Goal: Transaction & Acquisition: Purchase product/service

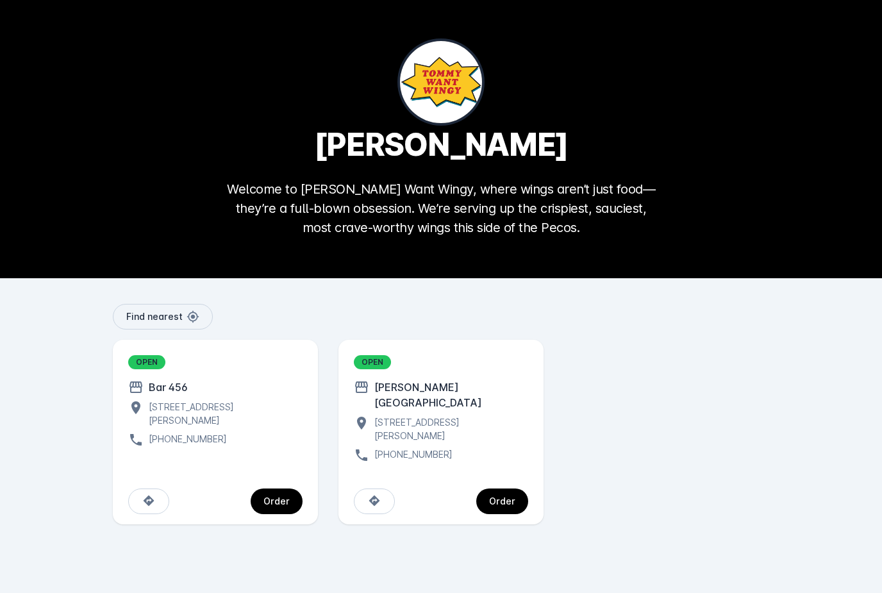
click at [514, 497] on div "Order" at bounding box center [502, 501] width 26 height 9
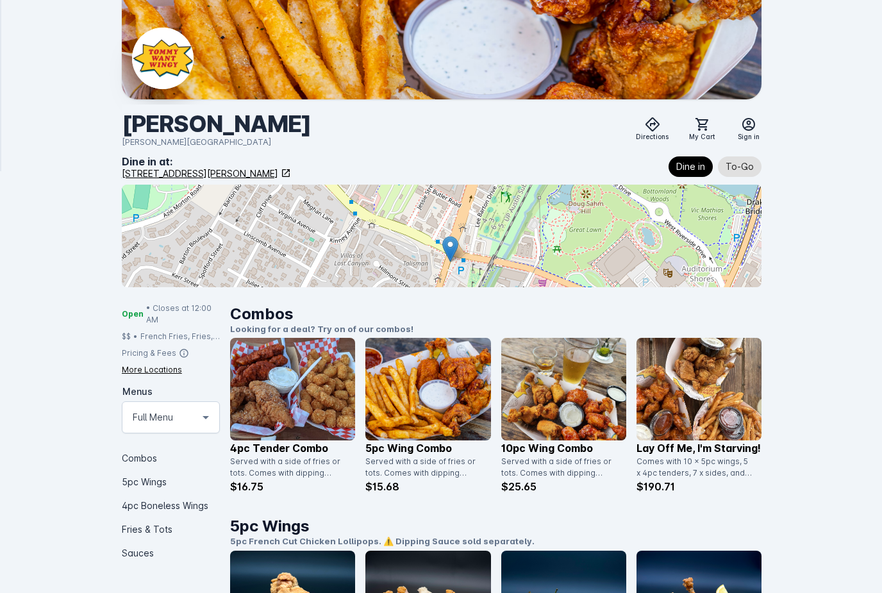
scroll to position [62, 0]
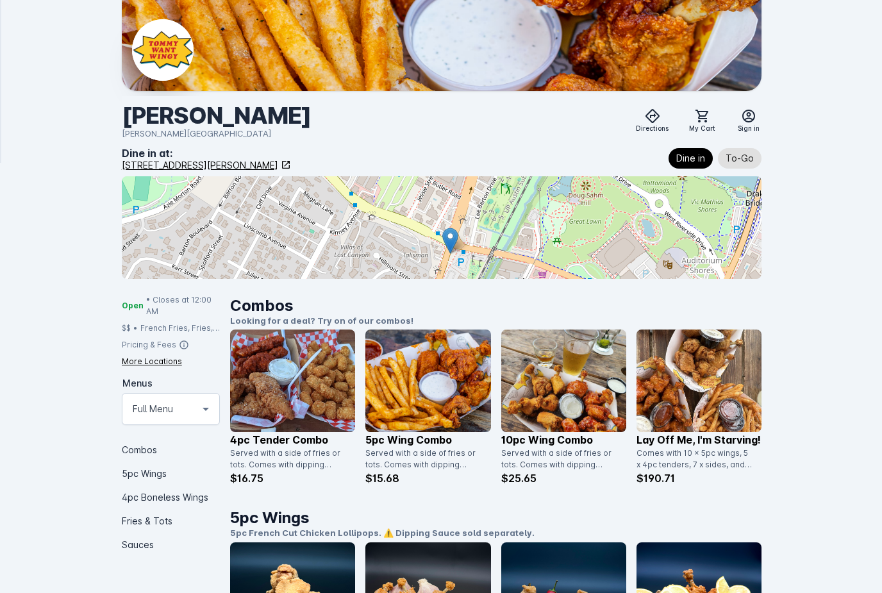
click at [273, 385] on img at bounding box center [292, 381] width 125 height 103
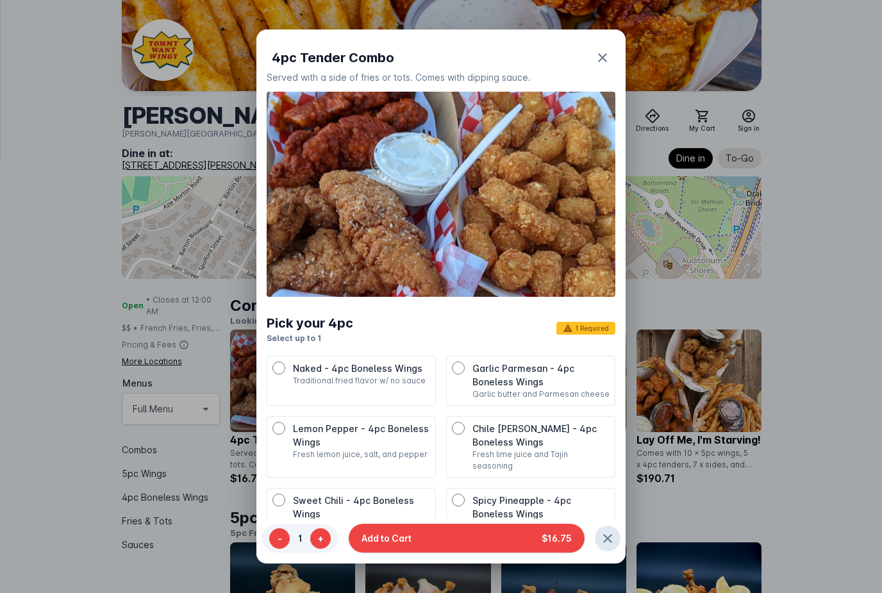
click at [818, 423] on div at bounding box center [441, 296] width 882 height 593
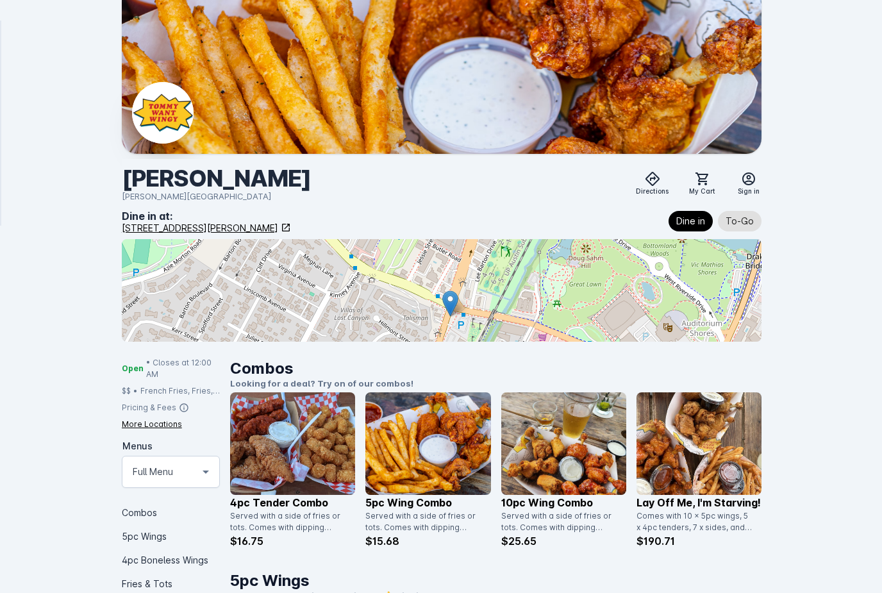
scroll to position [63, 0]
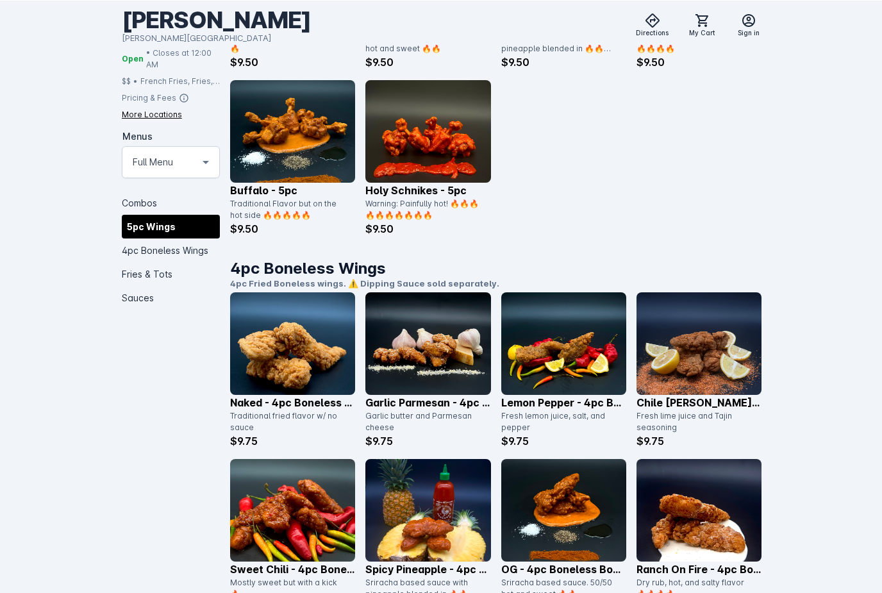
scroll to position [859, 0]
click at [278, 362] on img at bounding box center [292, 343] width 125 height 103
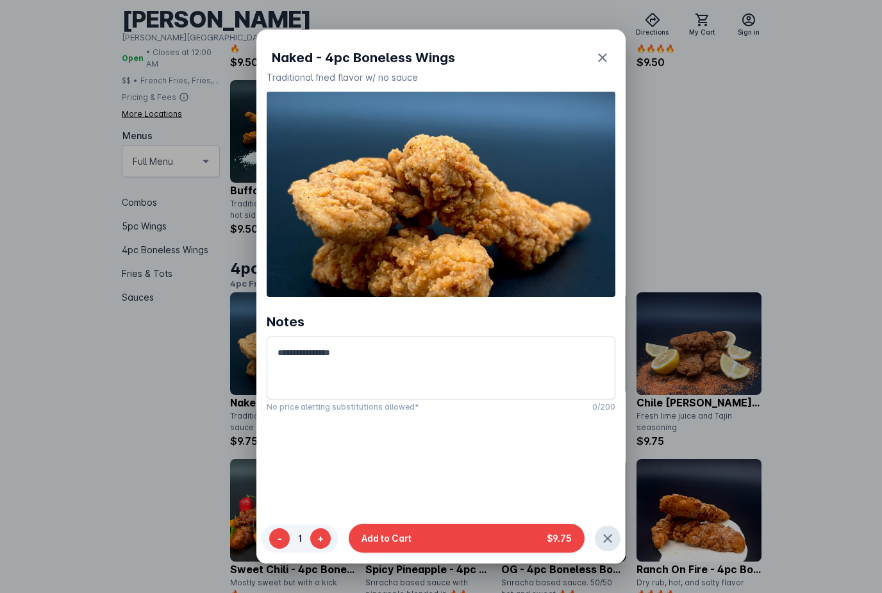
click at [814, 213] on div at bounding box center [441, 296] width 882 height 593
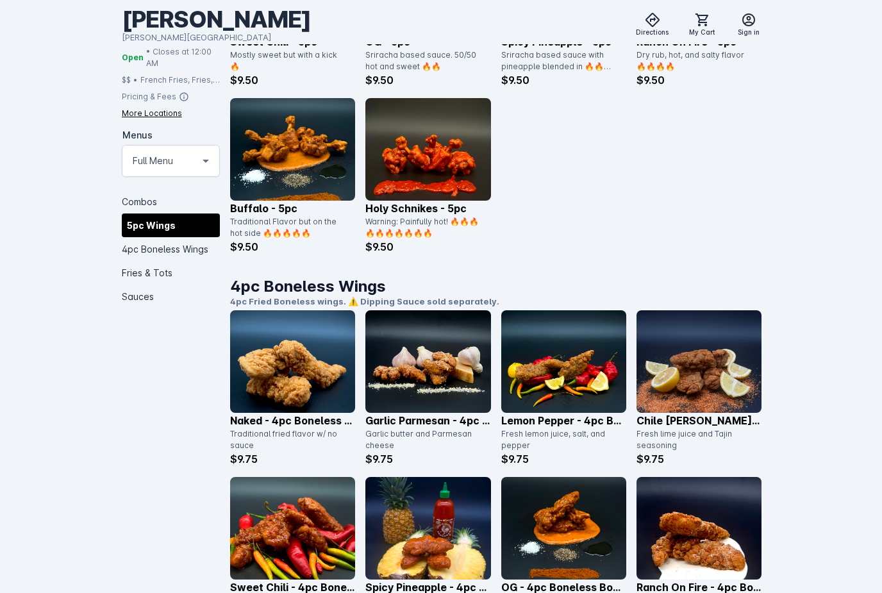
scroll to position [829, 0]
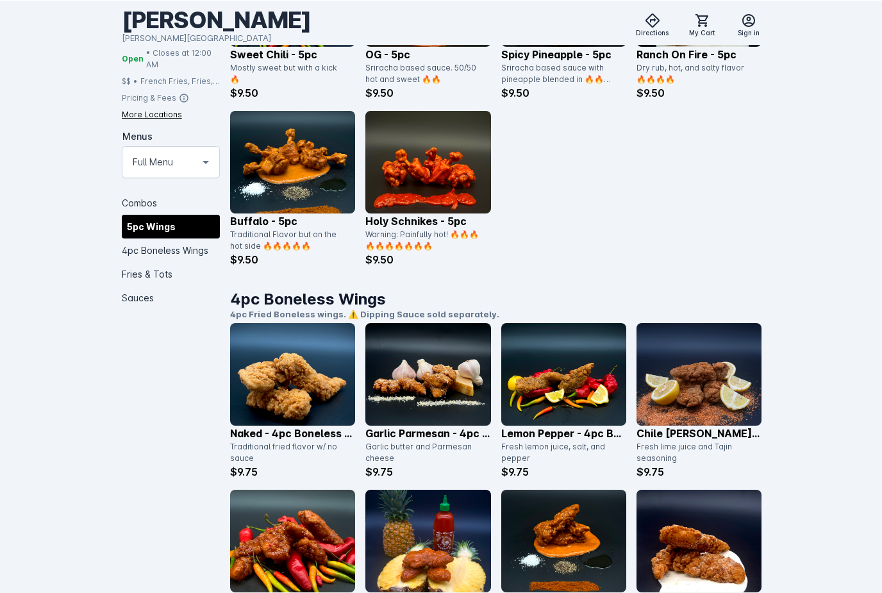
click at [441, 393] on img at bounding box center [428, 374] width 125 height 103
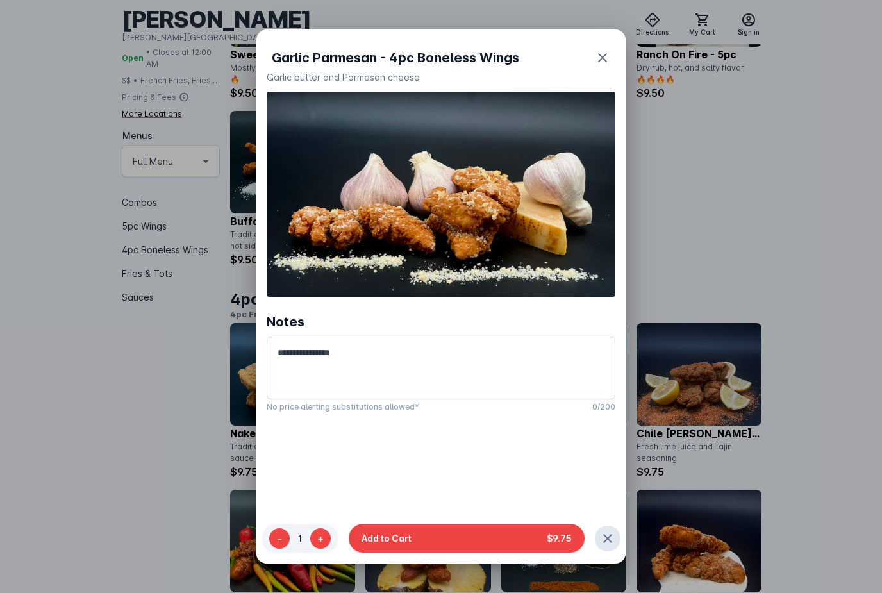
click at [759, 204] on div at bounding box center [441, 296] width 882 height 593
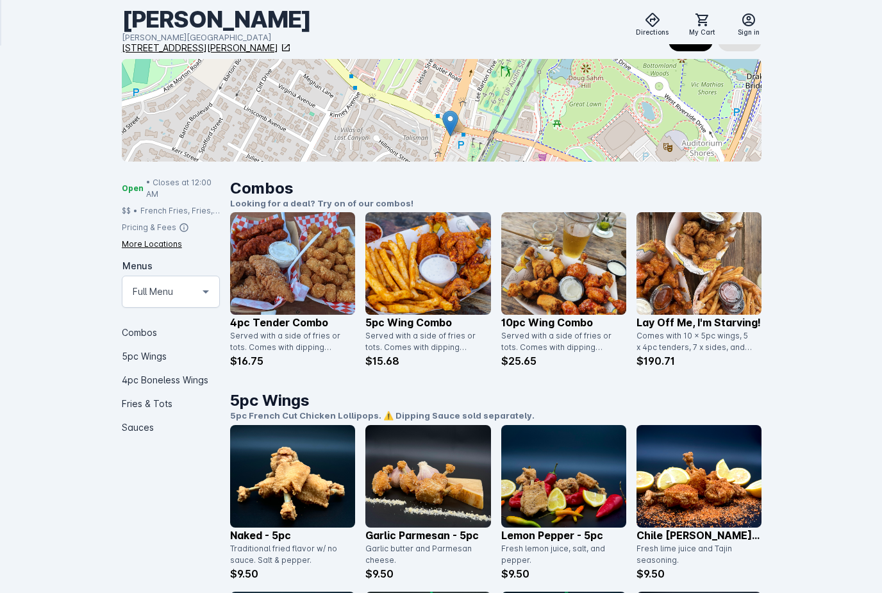
scroll to position [180, 0]
click at [446, 298] on img at bounding box center [428, 264] width 125 height 103
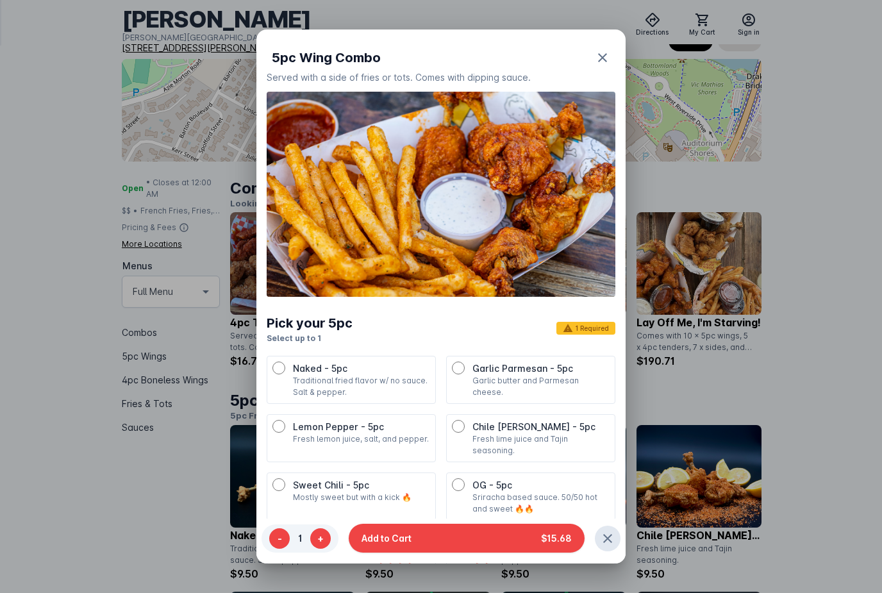
click at [725, 380] on div at bounding box center [441, 296] width 882 height 593
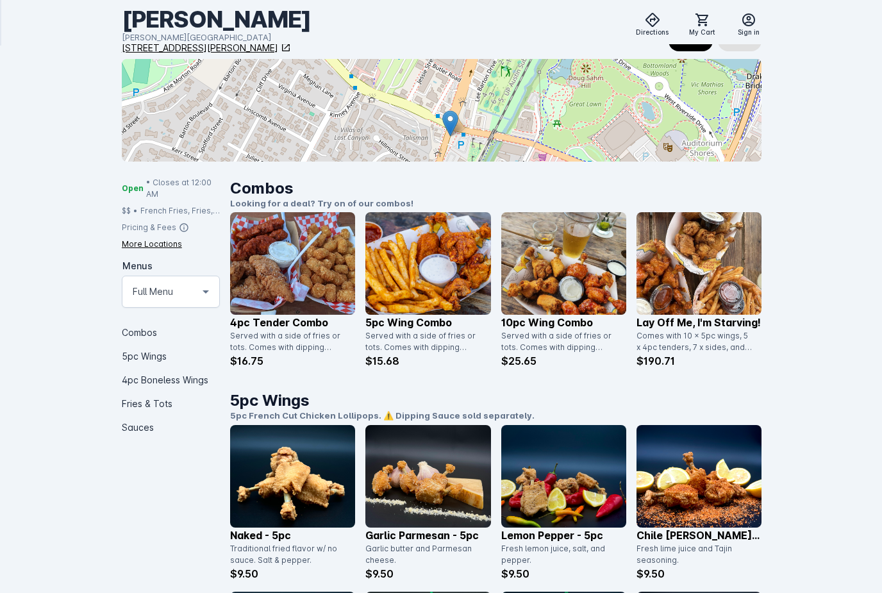
click at [451, 292] on img at bounding box center [428, 263] width 125 height 103
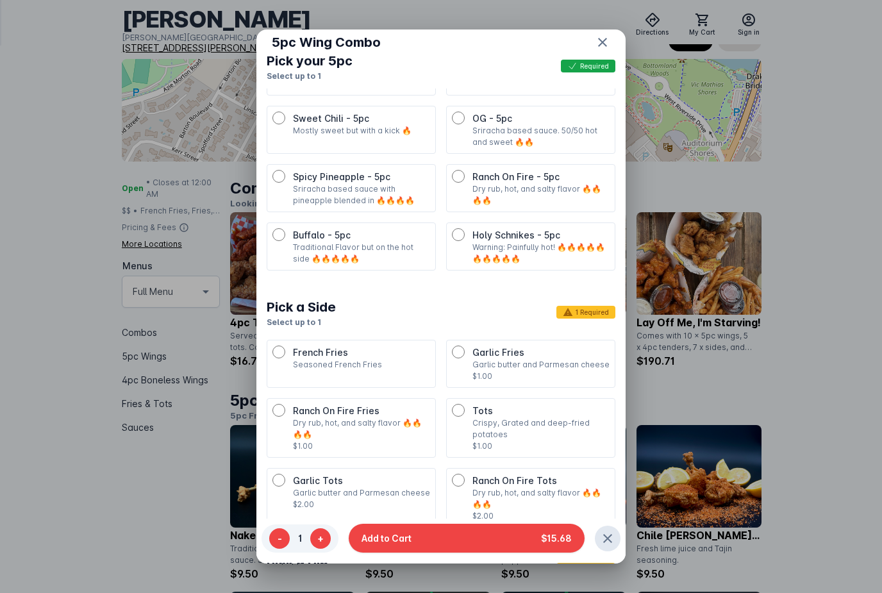
scroll to position [374, 0]
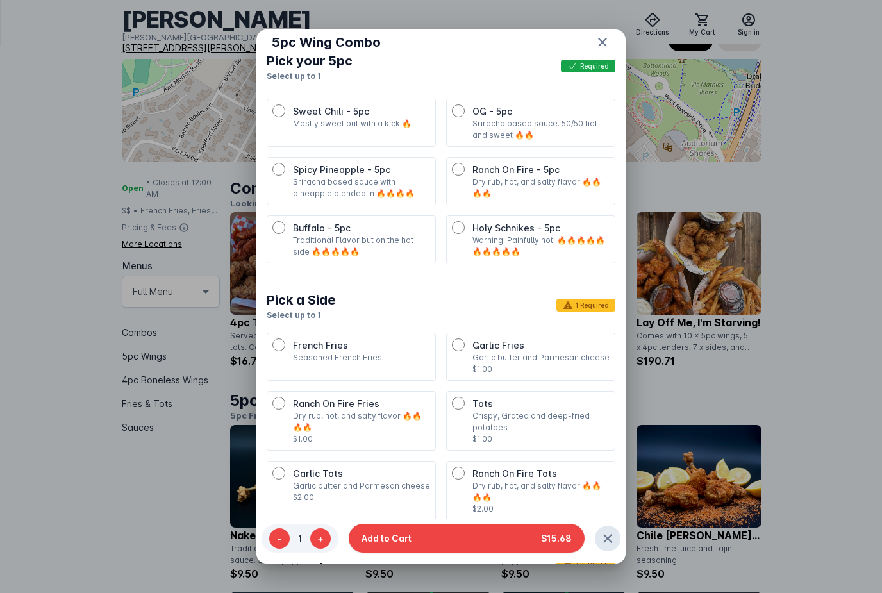
click at [562, 352] on p "Garlic butter and Parmesan cheese" at bounding box center [541, 358] width 137 height 12
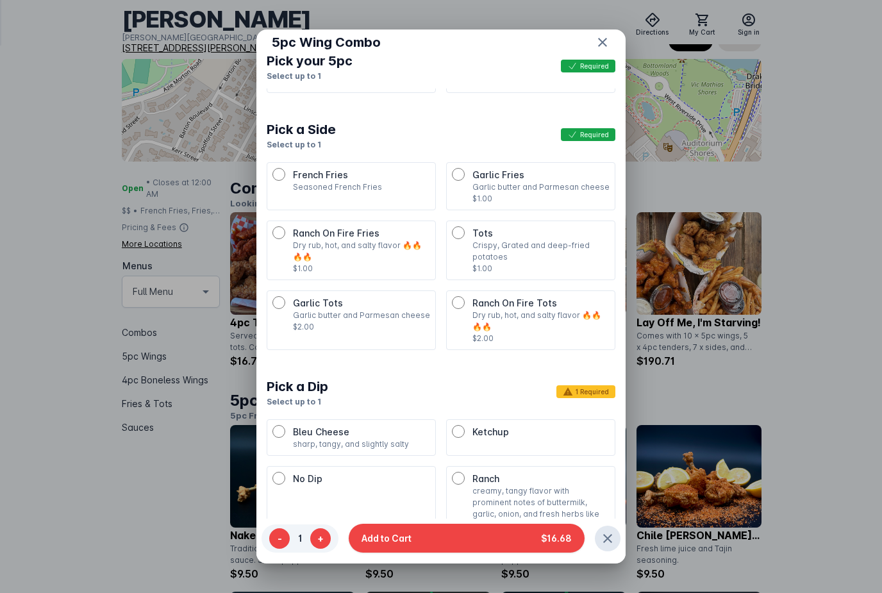
scroll to position [544, 0]
click at [409, 469] on li "No Dip" at bounding box center [351, 508] width 169 height 83
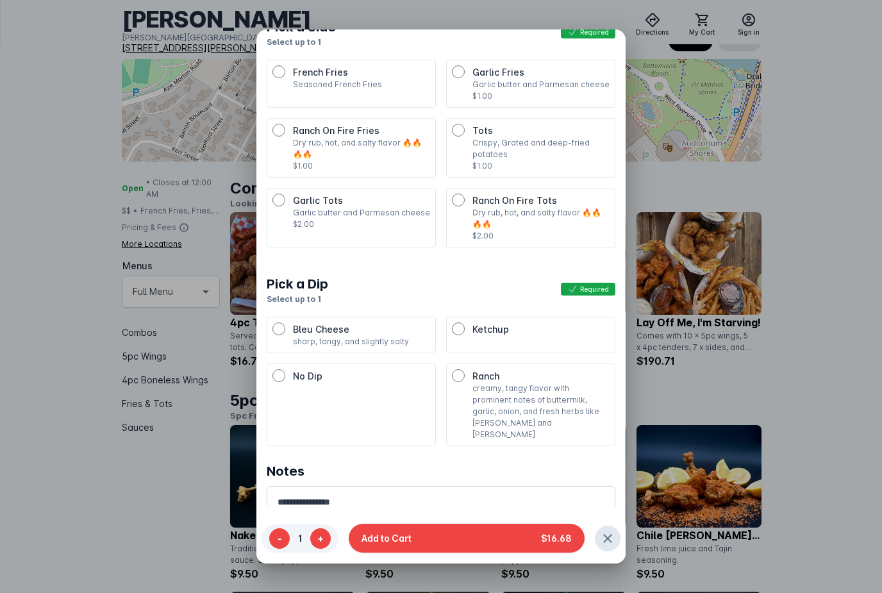
scroll to position [108, 0]
click at [834, 393] on div at bounding box center [441, 296] width 882 height 593
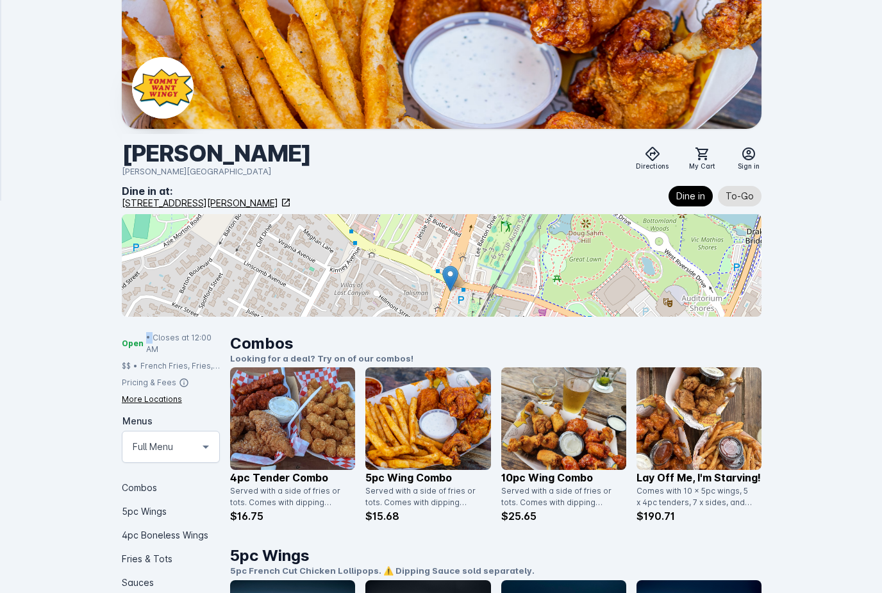
scroll to position [29, 0]
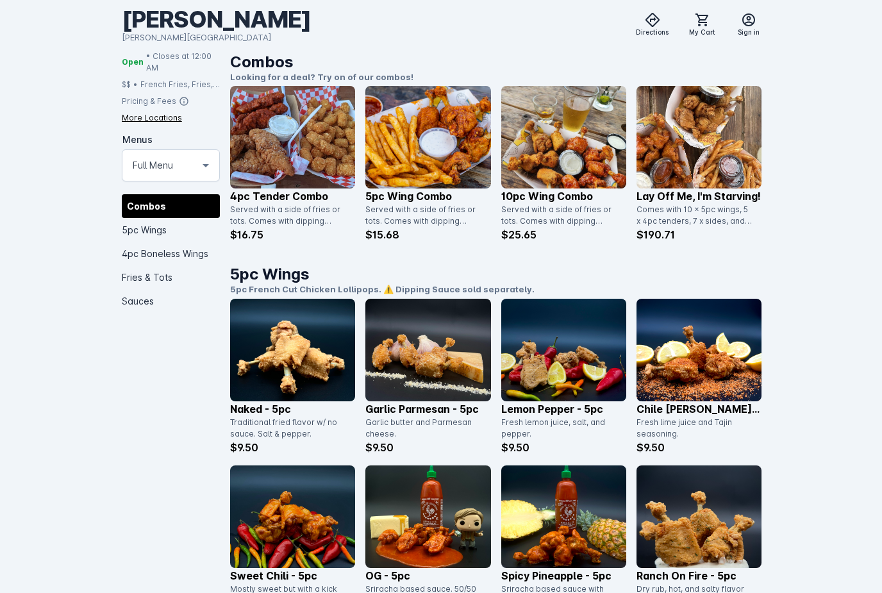
scroll to position [289, 0]
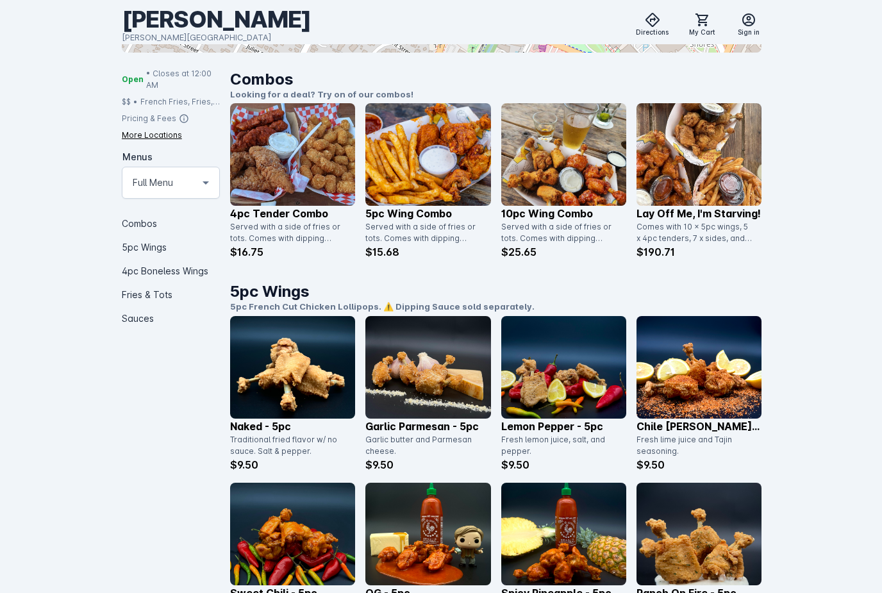
click at [415, 204] on img at bounding box center [428, 154] width 125 height 103
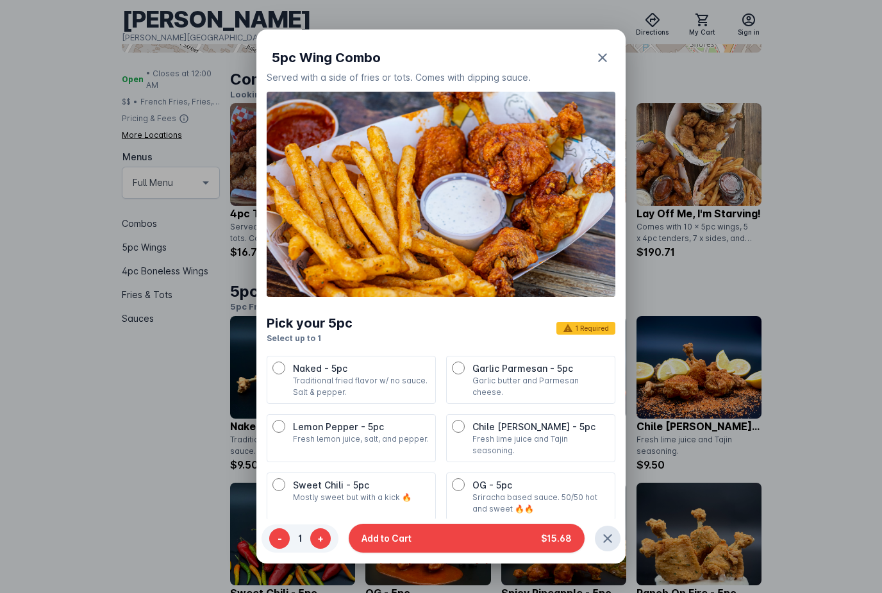
scroll to position [-1, 0]
click at [857, 303] on div at bounding box center [441, 296] width 882 height 593
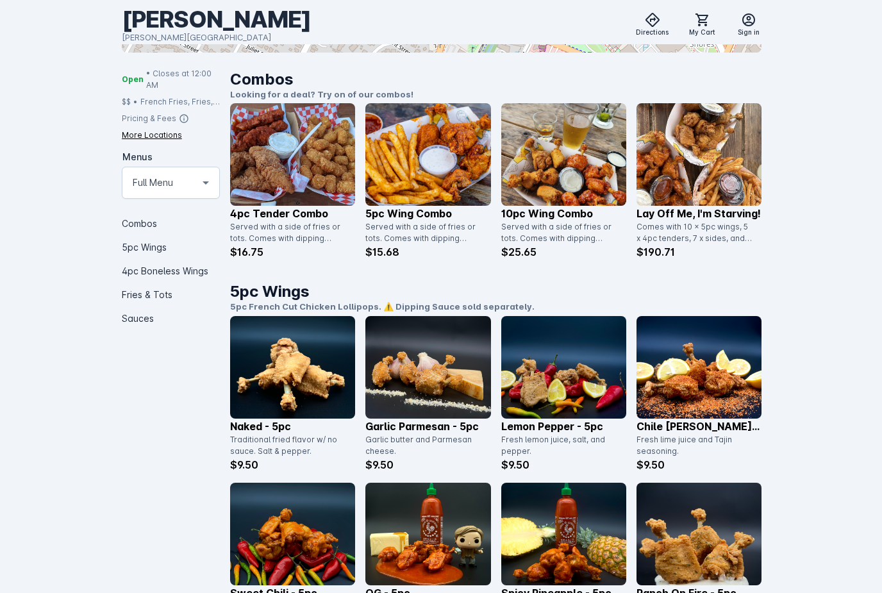
scroll to position [289, 0]
click at [315, 180] on img at bounding box center [292, 154] width 125 height 103
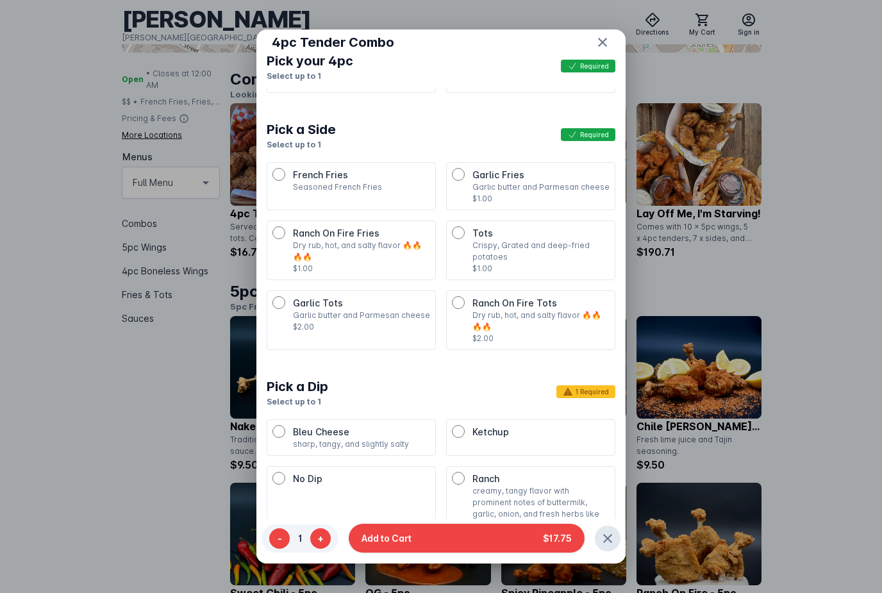
scroll to position [600, 0]
click at [516, 426] on p "Ketchup" at bounding box center [541, 432] width 137 height 13
click at [514, 553] on button "Add to Cart $17.75" at bounding box center [467, 539] width 236 height 29
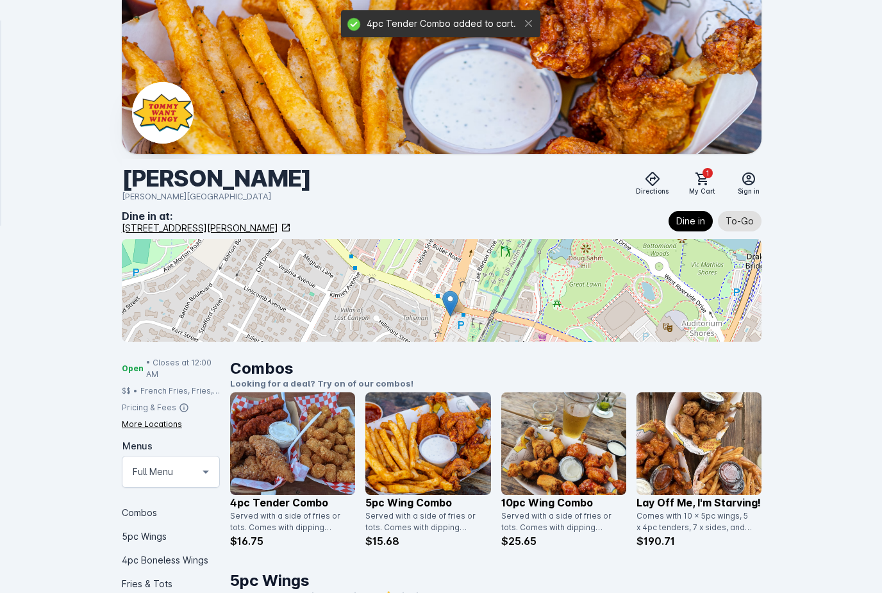
scroll to position [289, 0]
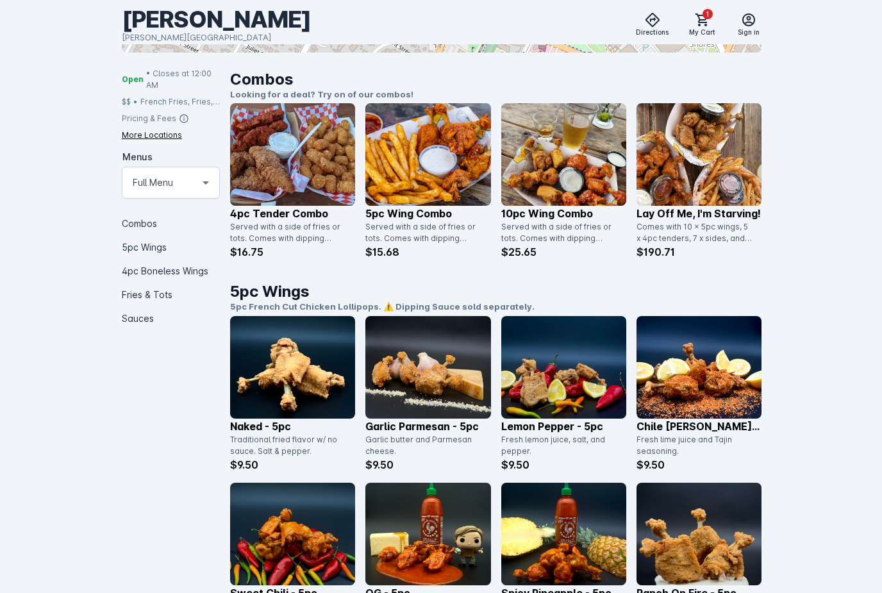
click at [699, 25] on icon at bounding box center [702, 19] width 13 height 13
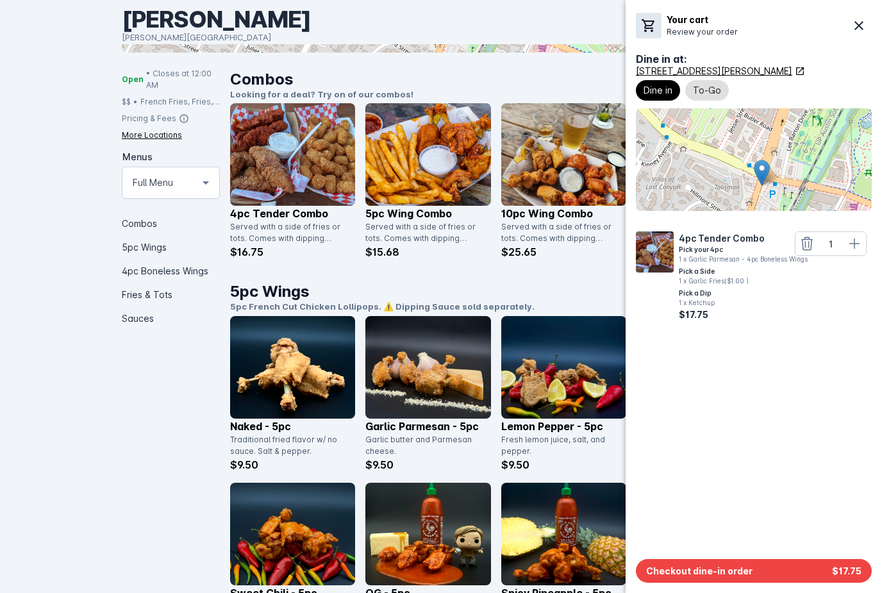
click at [795, 572] on button "Checkout dine-in order $17.75" at bounding box center [754, 571] width 236 height 24
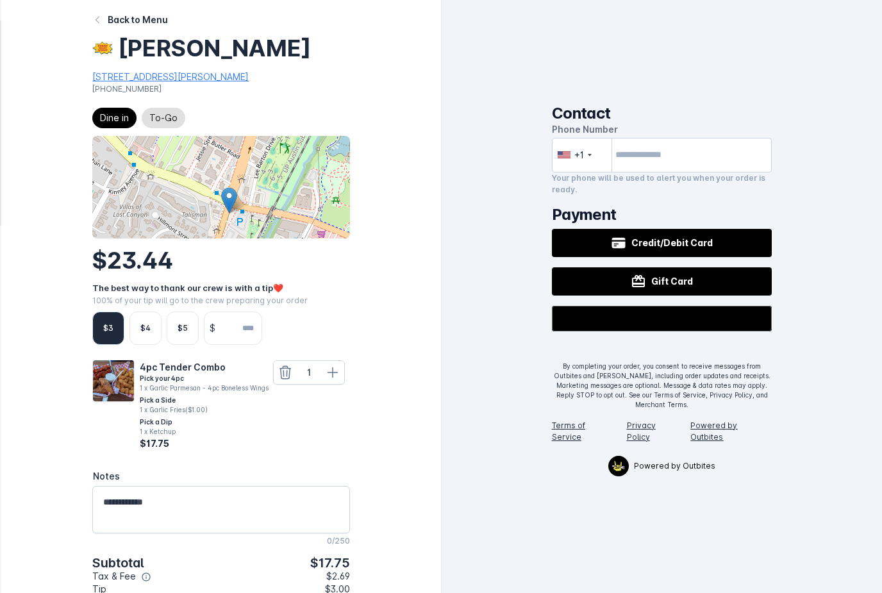
click at [251, 324] on input "number" at bounding box center [241, 328] width 41 height 32
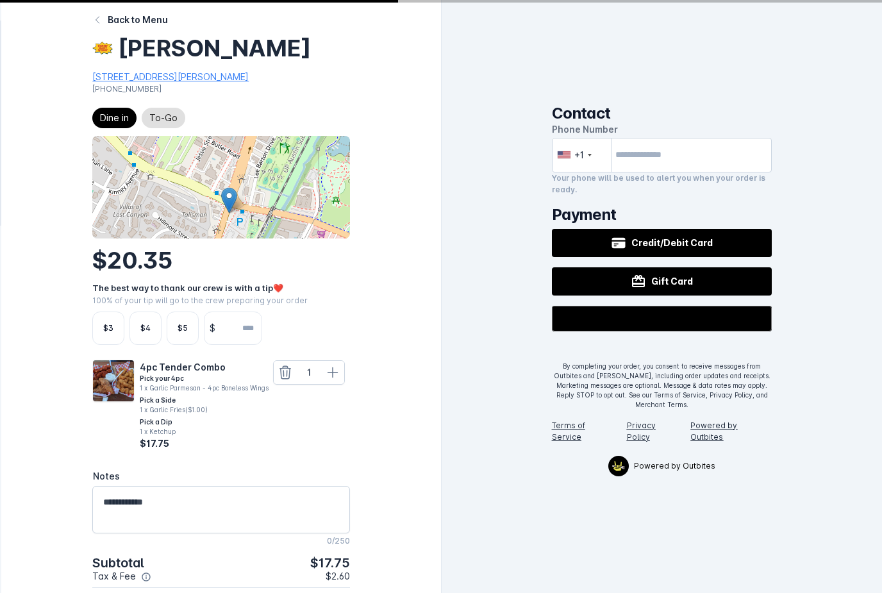
click at [869, 480] on div "Contact Phone Number +1 Your phone will be used to alert you when your order is…" at bounding box center [662, 296] width 441 height 593
